Goal: Information Seeking & Learning: Learn about a topic

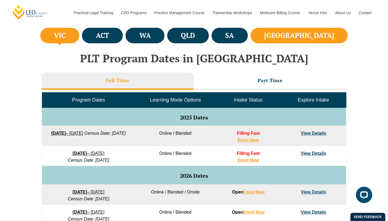
click at [307, 39] on li "[GEOGRAPHIC_DATA]" at bounding box center [298, 36] width 97 height 16
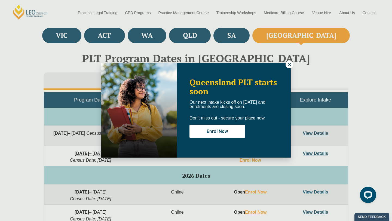
click at [289, 64] on icon at bounding box center [288, 64] width 3 height 3
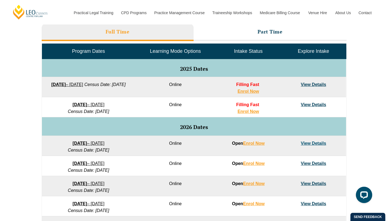
scroll to position [253, 0]
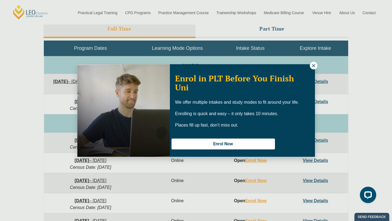
click at [312, 64] on icon at bounding box center [313, 65] width 5 height 5
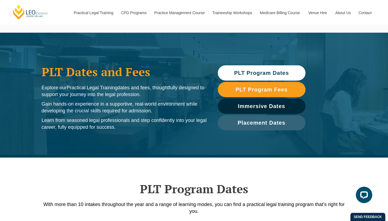
scroll to position [0, 0]
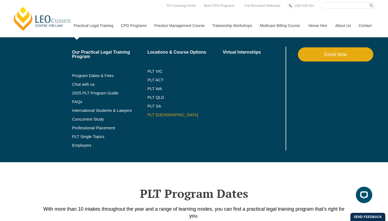
click at [147, 115] on link "PLT [GEOGRAPHIC_DATA]" at bounding box center [184, 115] width 75 height 4
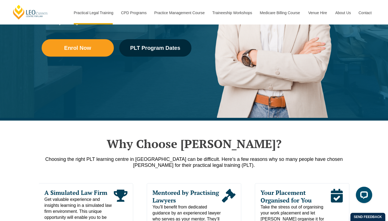
scroll to position [157, 0]
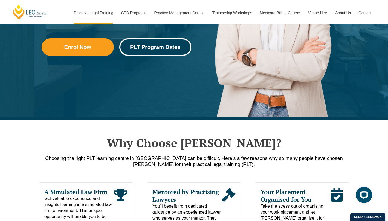
click at [163, 47] on span "PLT Program Dates" at bounding box center [155, 46] width 50 height 5
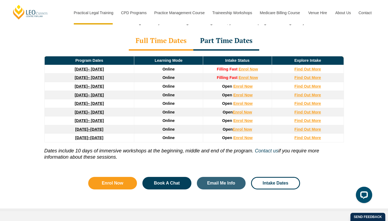
scroll to position [824, 0]
